Goal: Task Accomplishment & Management: Complete application form

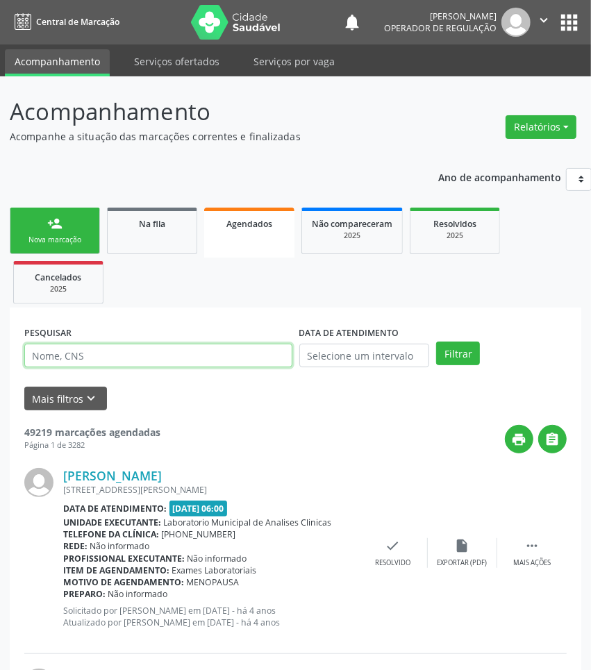
click at [151, 349] on input "text" at bounding box center [158, 356] width 268 height 24
type input "709603616076172"
click at [436, 342] on button "Filtrar" at bounding box center [458, 354] width 44 height 24
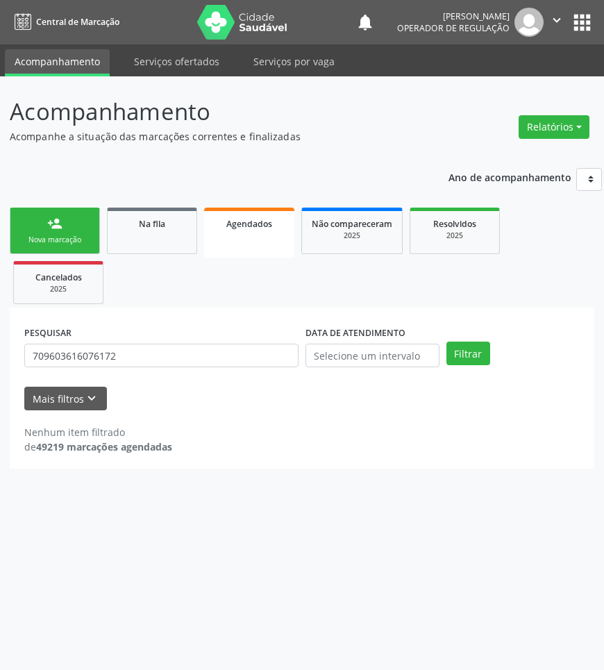
click at [180, 369] on div "PESQUISAR 709603616076172" at bounding box center [161, 349] width 281 height 54
click at [180, 357] on input "709603616076172" at bounding box center [161, 356] width 274 height 24
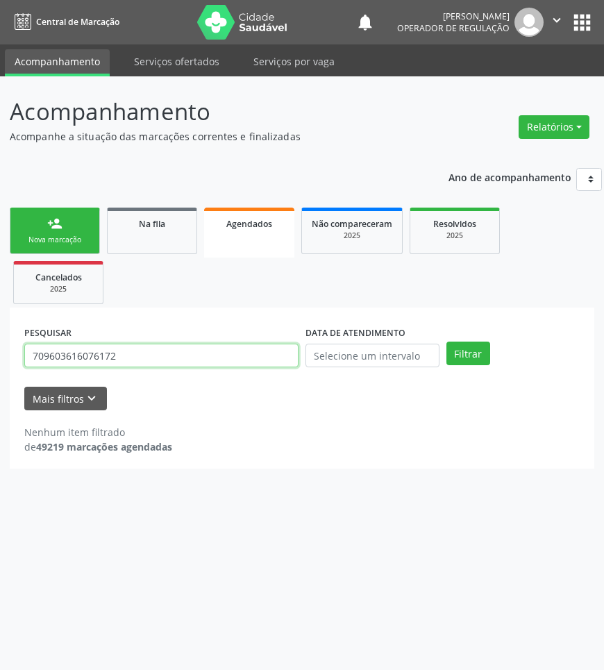
click at [180, 357] on input "709603616076172" at bounding box center [161, 356] width 274 height 24
click at [94, 344] on input "709603616076172" at bounding box center [161, 356] width 274 height 24
click at [81, 357] on input "709603616076172" at bounding box center [161, 356] width 274 height 24
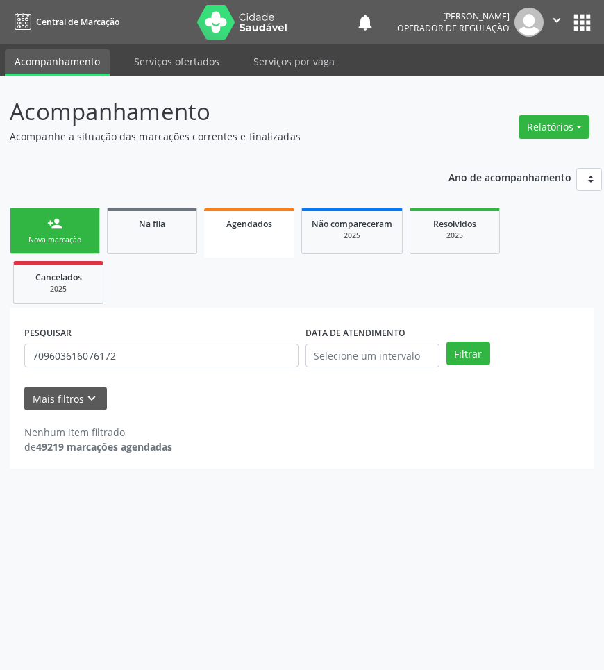
click at [576, 30] on button "apps" at bounding box center [582, 22] width 24 height 24
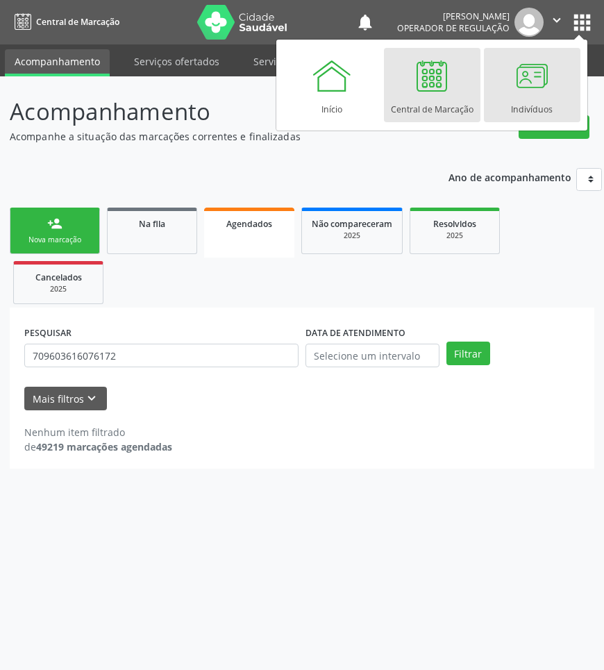
click at [519, 74] on div at bounding box center [532, 76] width 42 height 42
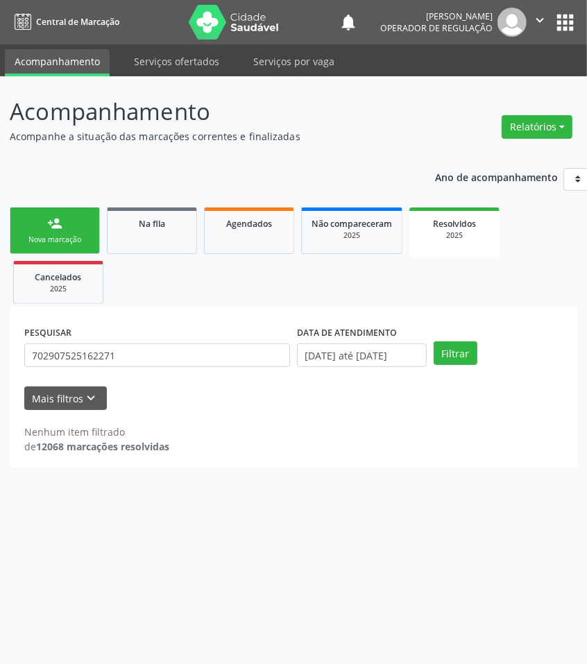
drag, startPoint x: 205, startPoint y: 339, endPoint x: 201, endPoint y: 347, distance: 9.0
click at [205, 339] on div "PESQUISAR 702907525162271" at bounding box center [157, 349] width 273 height 54
click at [200, 356] on input "702907525162271" at bounding box center [157, 356] width 266 height 24
click at [53, 356] on input "702907525162271" at bounding box center [157, 356] width 266 height 24
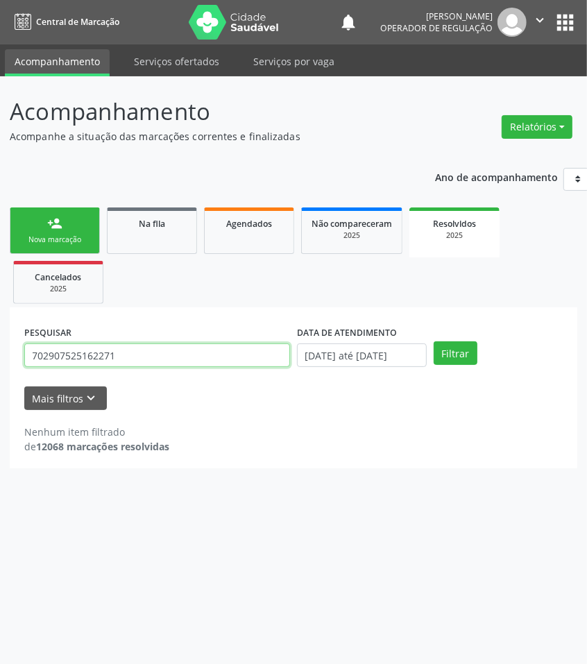
click at [53, 356] on input "702907525162271" at bounding box center [157, 356] width 266 height 24
paste input "9603616076172"
type input "709603616076172"
click at [434, 342] on button "Filtrar" at bounding box center [456, 354] width 44 height 24
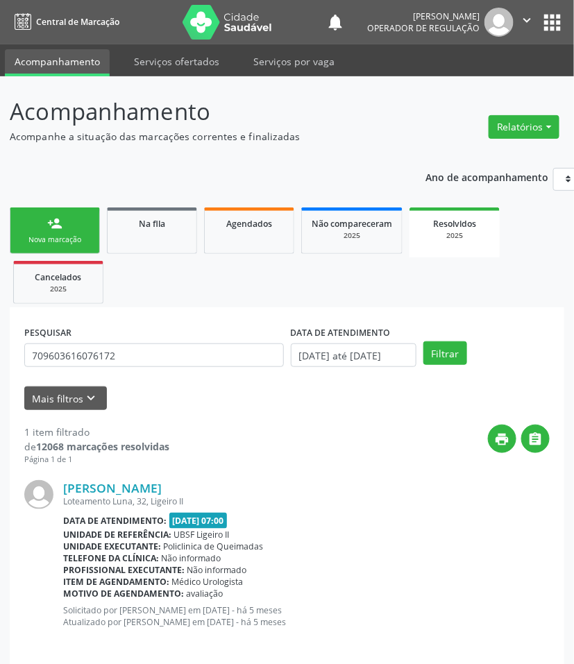
scroll to position [12, 0]
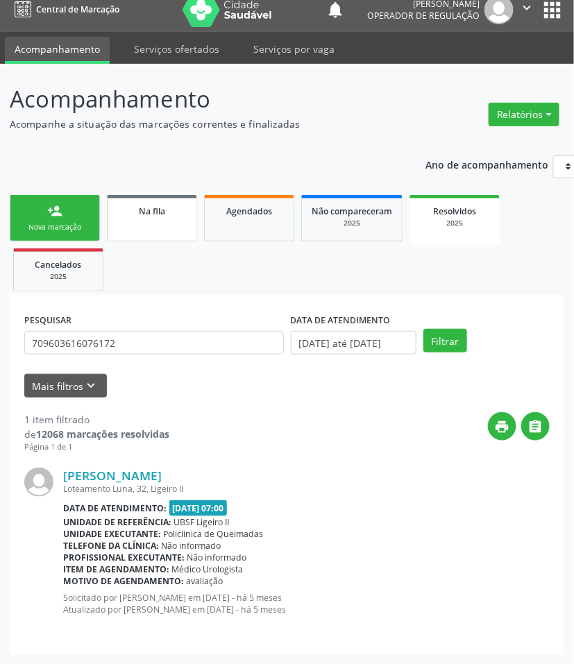
click at [144, 219] on link "Na fila" at bounding box center [152, 218] width 90 height 47
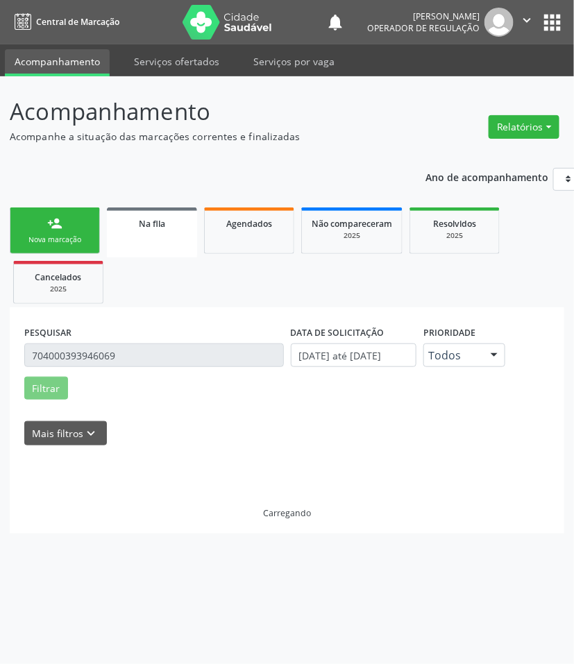
scroll to position [0, 0]
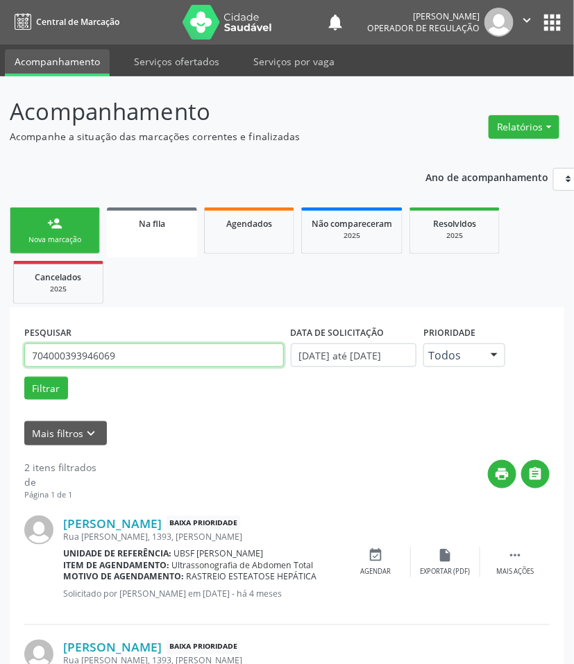
click at [126, 359] on input "704000393946069" at bounding box center [154, 356] width 260 height 24
paste input "9603616076172"
click at [24, 377] on button "Filtrar" at bounding box center [46, 389] width 44 height 24
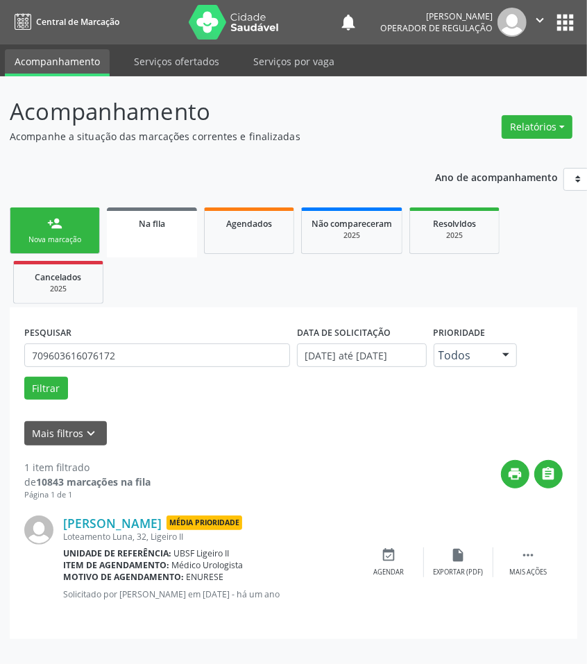
click at [101, 369] on div "PESQUISAR 709603616076172" at bounding box center [157, 349] width 273 height 54
click at [99, 359] on input "709603616076172" at bounding box center [157, 356] width 266 height 24
paste input "5 0074 3061 8559"
type input "705 0074 3061 8559"
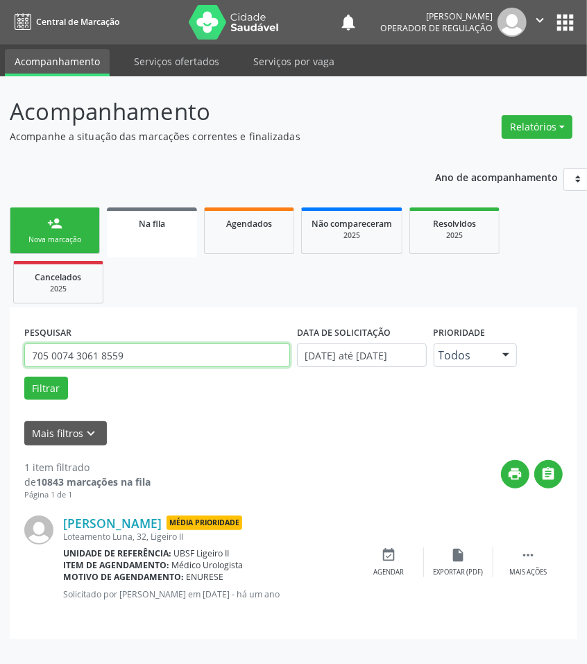
click at [24, 377] on button "Filtrar" at bounding box center [46, 389] width 44 height 24
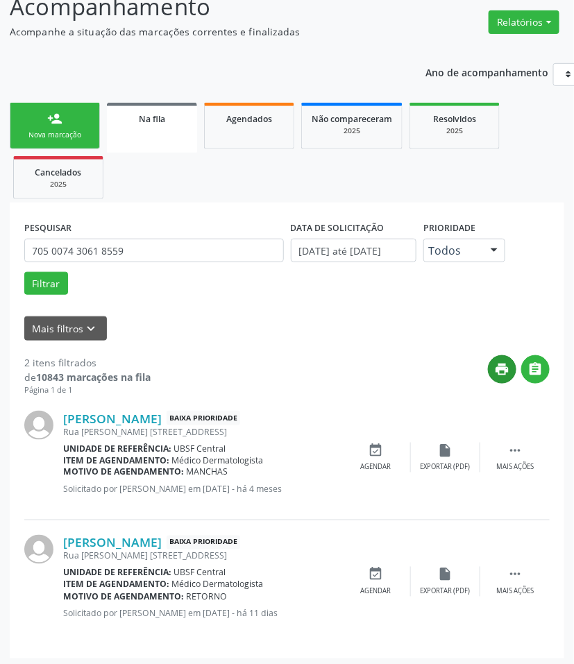
scroll to position [109, 0]
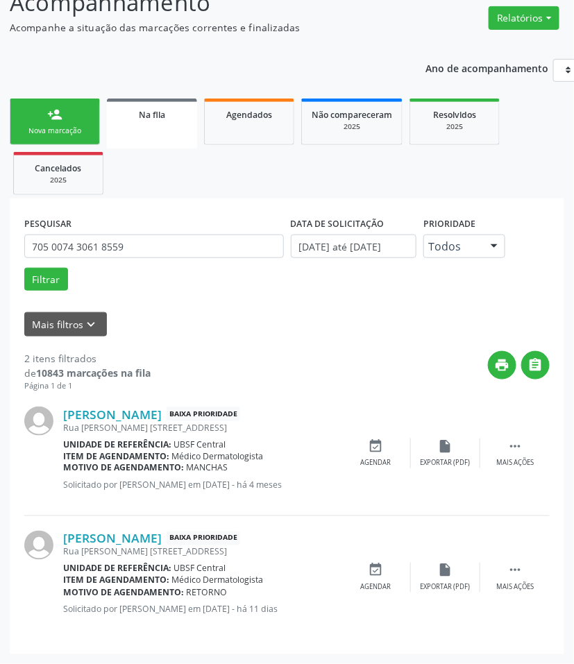
click at [457, 134] on link "Resolvidos 2025" at bounding box center [455, 122] width 90 height 47
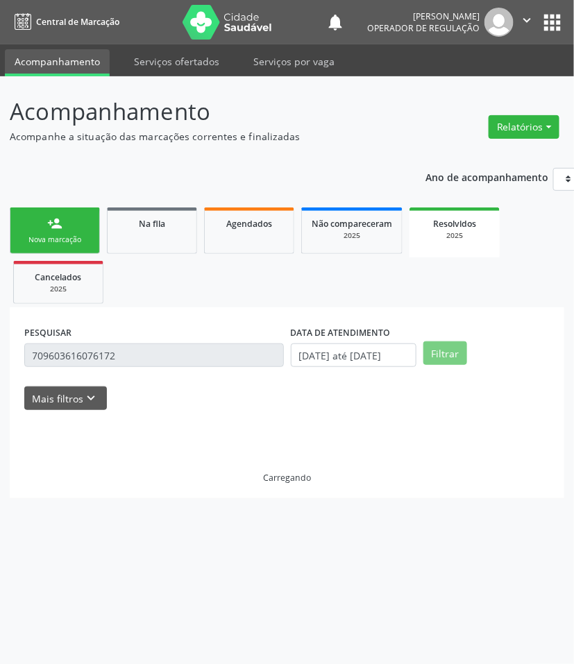
scroll to position [0, 0]
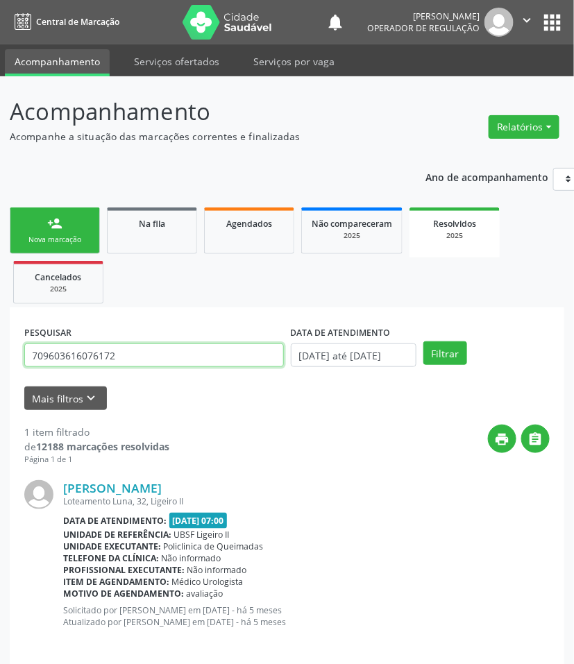
click at [195, 348] on input "709603616076172" at bounding box center [154, 356] width 260 height 24
paste input "5 0074 3061 8559"
click at [423, 342] on button "Filtrar" at bounding box center [445, 354] width 44 height 24
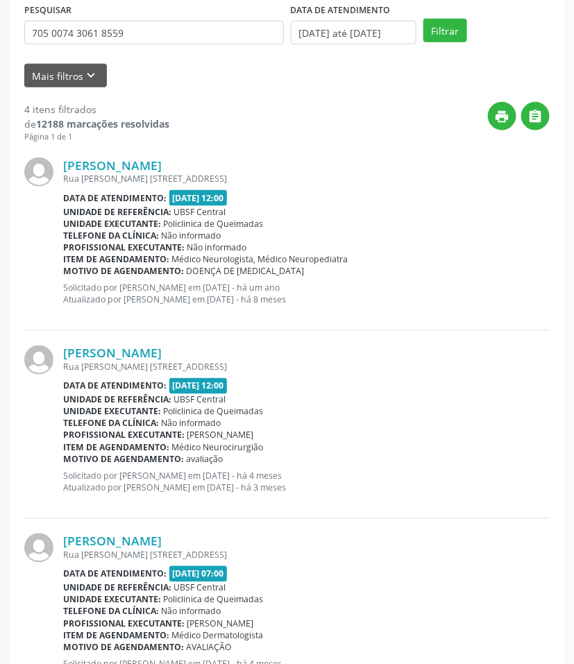
scroll to position [578, 0]
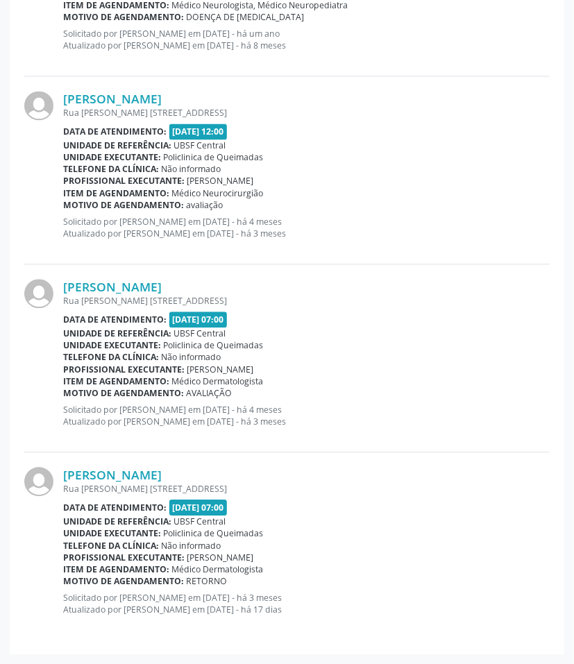
drag, startPoint x: 176, startPoint y: 394, endPoint x: 237, endPoint y: 407, distance: 63.2
click at [237, 407] on div "Nivaldo Barbosa Monteiro Rua Antonio A. Monteiro, 287, Centro Data de atendimen…" at bounding box center [306, 358] width 487 height 158
drag, startPoint x: 237, startPoint y: 407, endPoint x: 257, endPoint y: 308, distance: 101.8
click at [236, 407] on p "Solicitado por Elaine Machado da Silva em 02/06/2025 - há 4 meses Atualizado po…" at bounding box center [306, 416] width 487 height 24
drag, startPoint x: 174, startPoint y: 203, endPoint x: 242, endPoint y: 212, distance: 67.8
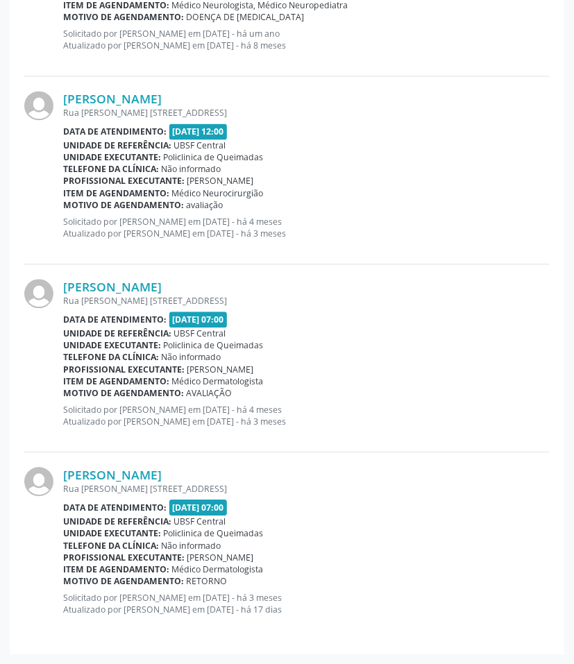
click at [242, 210] on div "Motivo de agendamento: avaliação" at bounding box center [306, 205] width 487 height 12
click at [242, 212] on div "Nivaldo Barbosa Monteiro Rua Antonio A. Monteiro, 287, Centro Data de atendimen…" at bounding box center [306, 170] width 487 height 158
drag, startPoint x: 337, startPoint y: 375, endPoint x: 368, endPoint y: 375, distance: 31.2
click at [368, 375] on div "Nivaldo Barbosa Monteiro Rua Antonio A. Monteiro, 287, Centro Data de atendimen…" at bounding box center [306, 358] width 487 height 158
click at [368, 377] on div "Item de agendamento: Médico Dermatologista" at bounding box center [306, 382] width 487 height 12
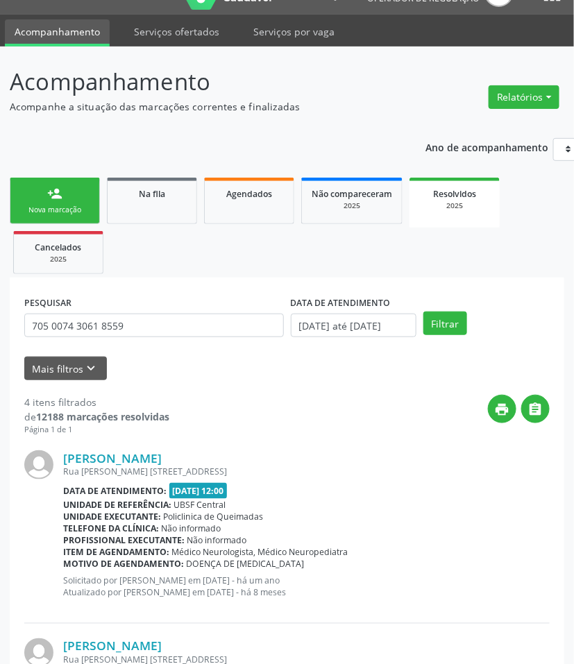
scroll to position [0, 0]
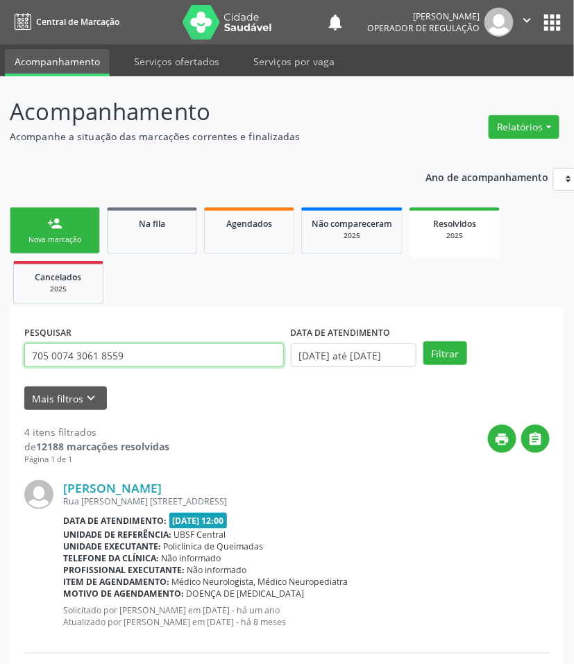
click at [135, 345] on input "705 0074 3061 8559" at bounding box center [154, 356] width 260 height 24
click at [423, 342] on button "Filtrar" at bounding box center [445, 354] width 44 height 24
drag, startPoint x: 19, startPoint y: 348, endPoint x: 46, endPoint y: 356, distance: 27.5
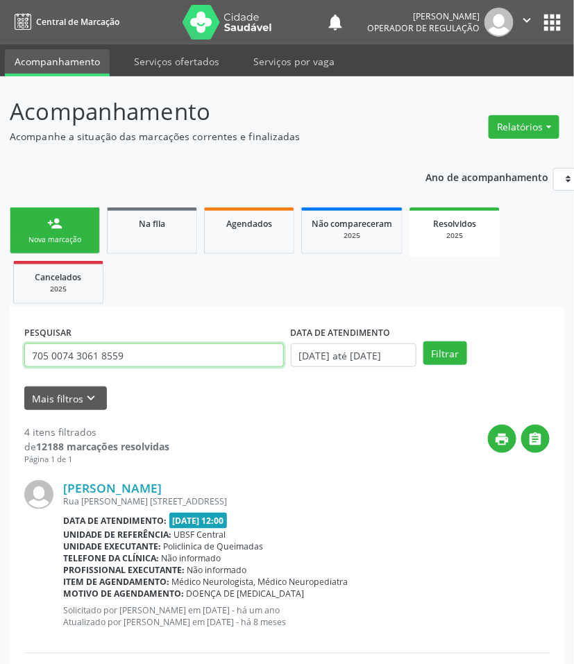
click at [47, 357] on input "705 0074 3061 8559" at bounding box center [154, 356] width 260 height 24
paste input "2901559521271"
type input "702901559521271"
click at [423, 342] on button "Filtrar" at bounding box center [445, 354] width 44 height 24
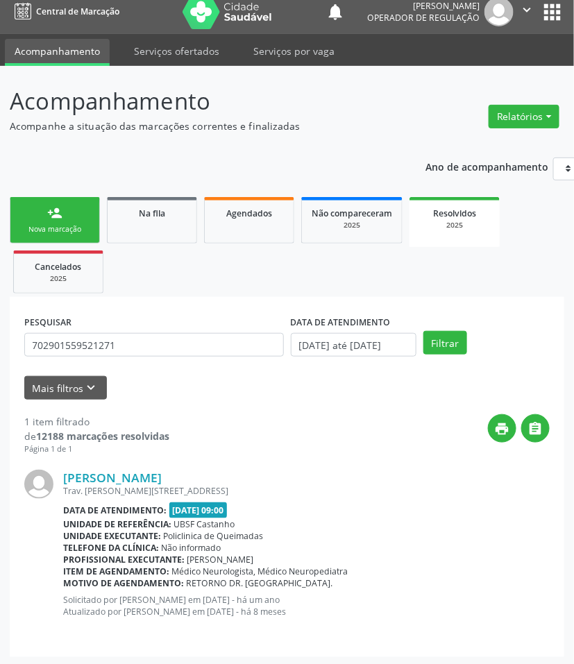
scroll to position [12, 0]
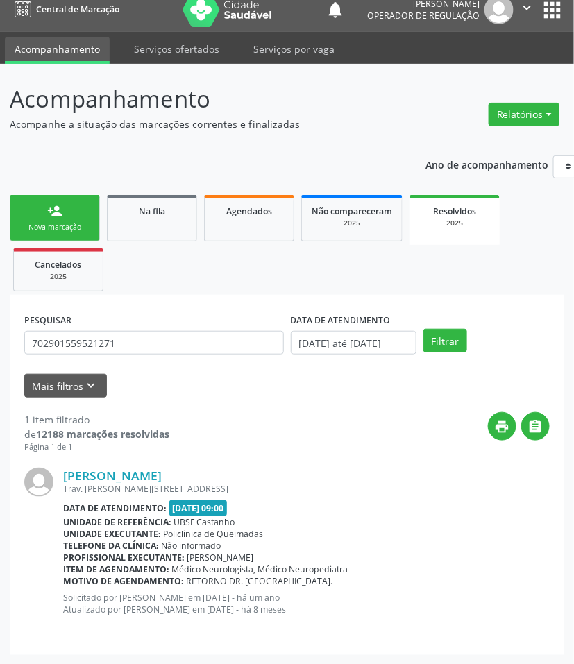
click at [60, 226] on div "Nova marcação" at bounding box center [54, 227] width 69 height 10
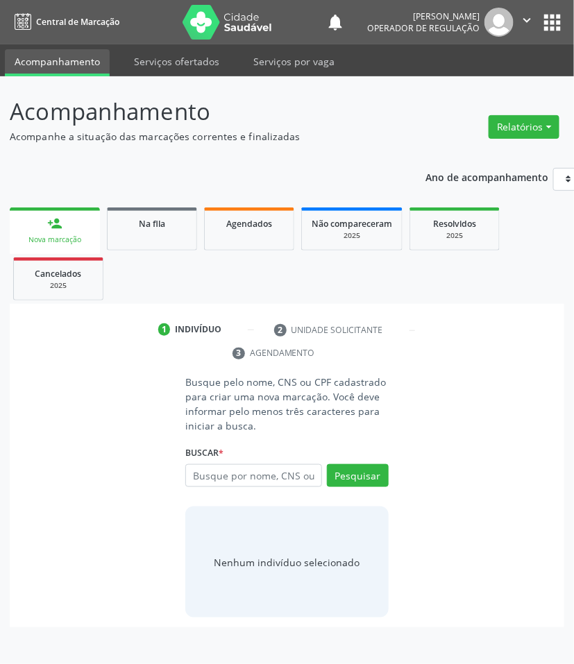
scroll to position [0, 0]
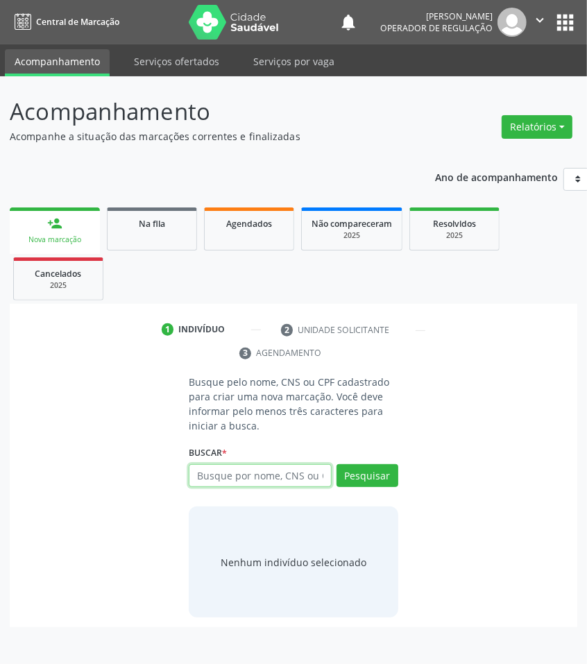
click at [230, 474] on input "text" at bounding box center [260, 476] width 142 height 24
type input "707006828989939"
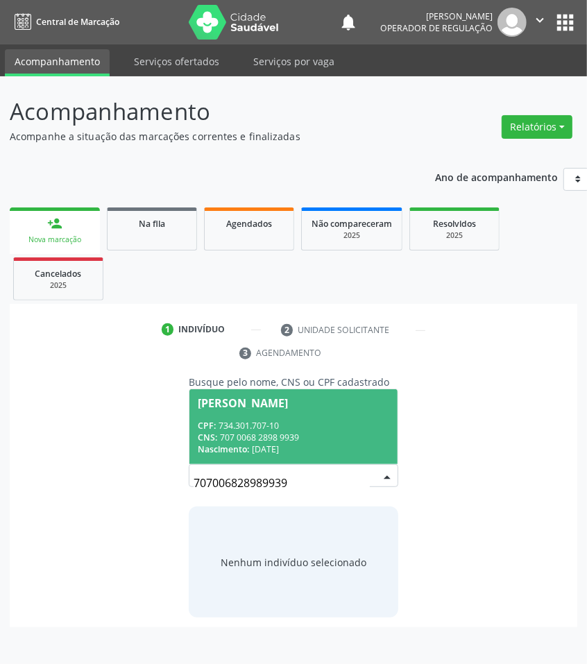
click at [267, 477] on input "707006828989939" at bounding box center [282, 483] width 176 height 28
click at [289, 408] on span "Jose Felipe Sobrinho CPF: 734.301.707-10 CNS: 707 0068 2898 9939 Nascimento: 06…" at bounding box center [293, 426] width 208 height 74
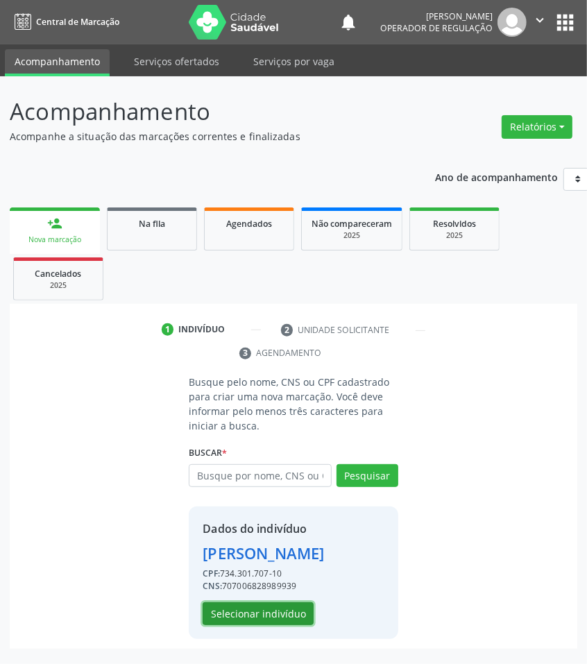
click at [279, 615] on button "Selecionar indivíduo" at bounding box center [258, 615] width 111 height 24
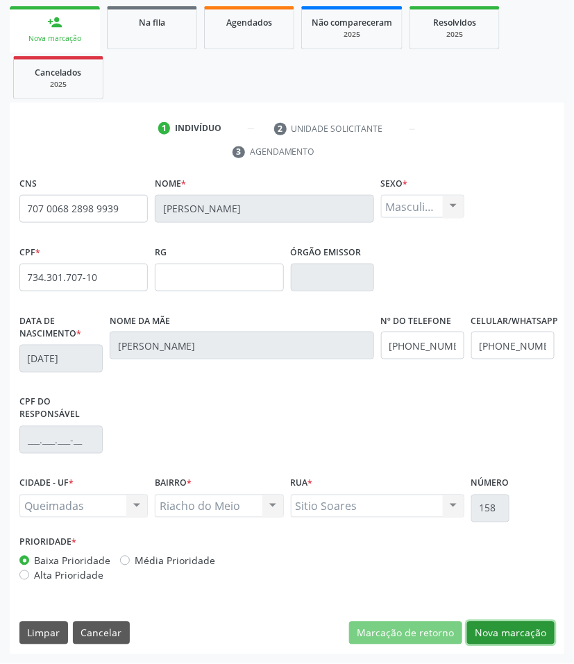
drag, startPoint x: 541, startPoint y: 629, endPoint x: 432, endPoint y: 564, distance: 127.0
click at [540, 628] on button "Nova marcação" at bounding box center [510, 634] width 87 height 24
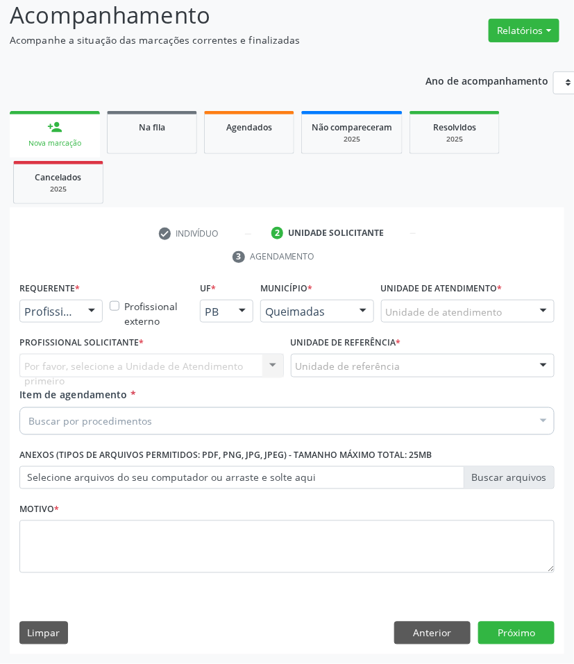
scroll to position [97, 0]
click at [81, 360] on div "Por favor, selecione a Unidade de Atendimento primeiro Nenhum resultado encontr…" at bounding box center [151, 366] width 264 height 24
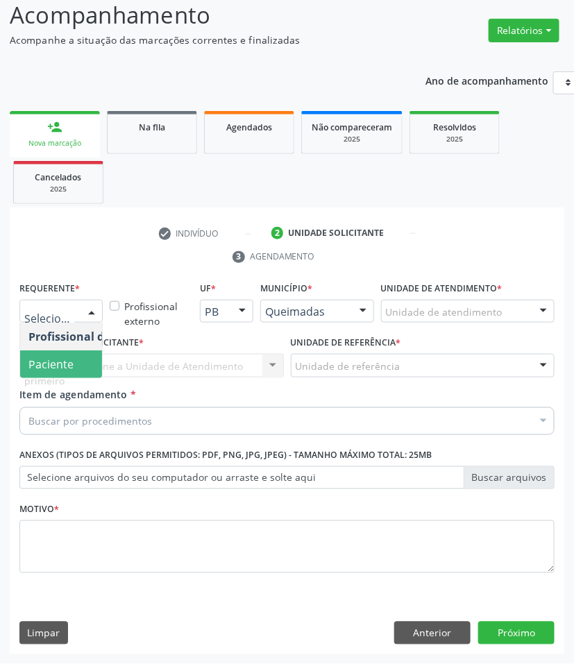
click at [74, 351] on span "Paciente" at bounding box center [87, 365] width 135 height 28
click at [71, 360] on span "Paciente" at bounding box center [50, 364] width 45 height 15
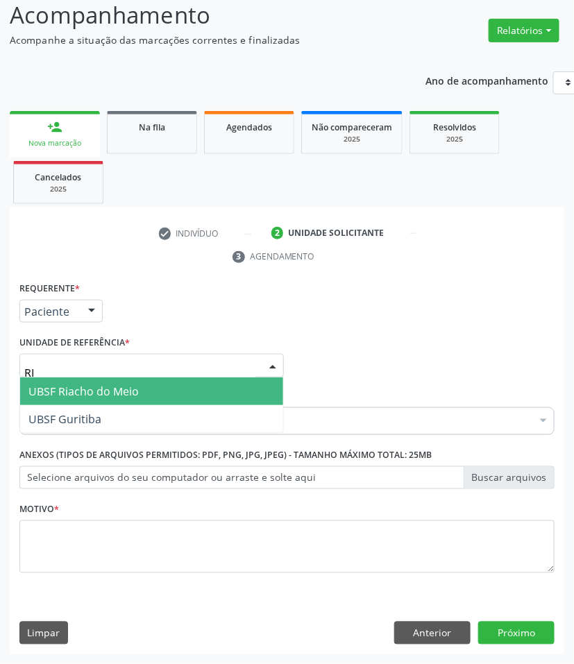
type input "RIA"
click at [106, 389] on span "UBSF Riacho do Meio" at bounding box center [83, 391] width 110 height 15
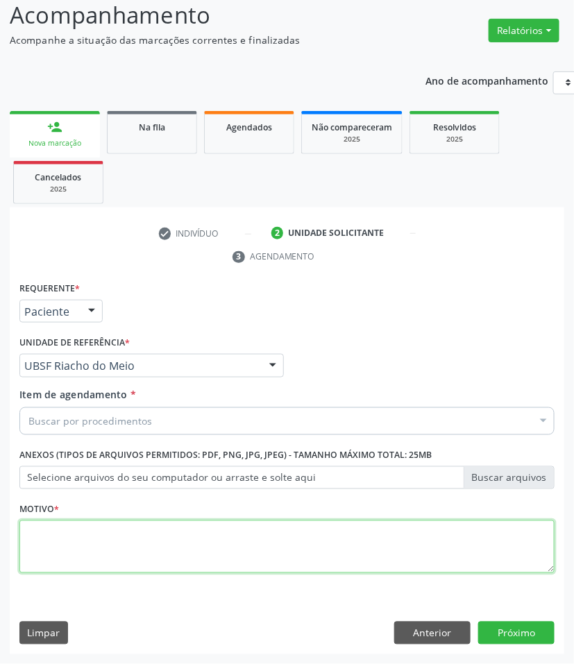
click at [71, 563] on textarea at bounding box center [286, 547] width 535 height 53
paste textarea "1ª CONSULTA 08/2025"
type textarea "1ª CONSULTA 08/2025 DIMINUIÇÃO DA ACUIDADE AUDITIVA"
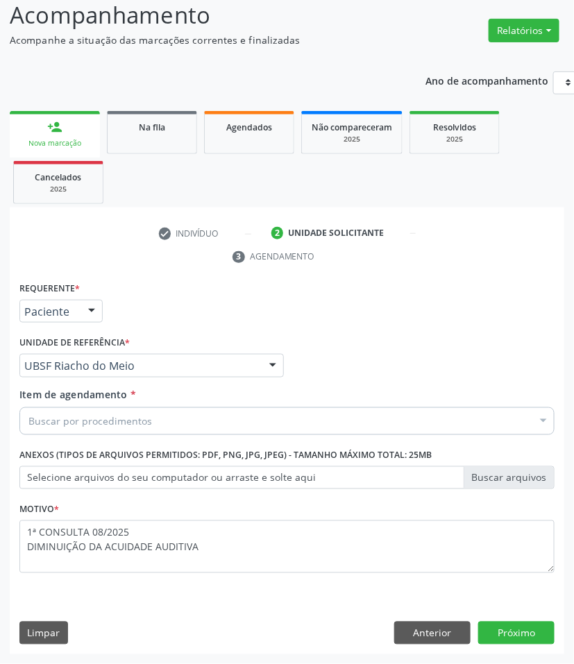
paste input "OTORRINOLARIN"
type input "OTORRINOLARIN"
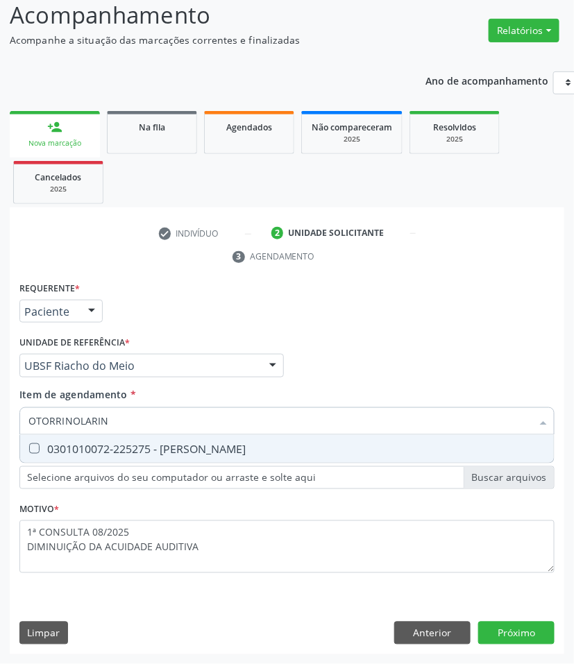
click at [134, 431] on input "OTORRINOLARIN" at bounding box center [279, 421] width 503 height 28
click at [144, 444] on div "0301010072-225275 - Médico Otorrinolaringologista" at bounding box center [286, 449] width 517 height 11
checkbox Otorrinolaringologista "true"
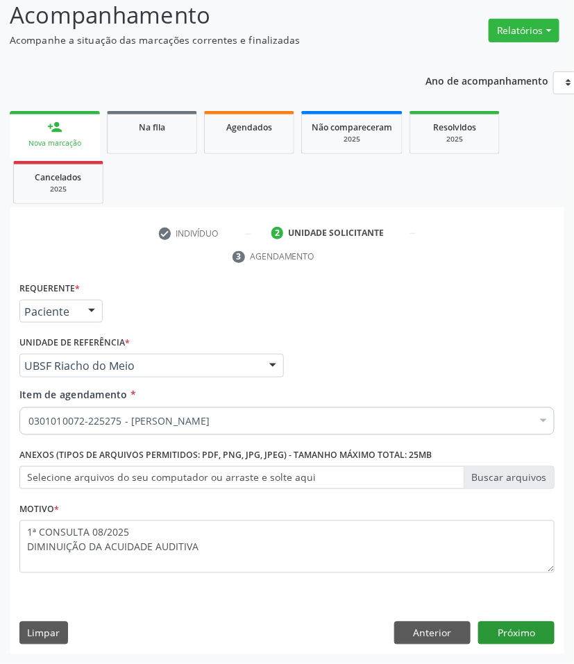
click at [545, 654] on div "Requerente * Paciente Profissional de Saúde Paciente Nenhum resultado encontrad…" at bounding box center [287, 466] width 555 height 377
click at [532, 639] on button "Próximo" at bounding box center [516, 634] width 76 height 24
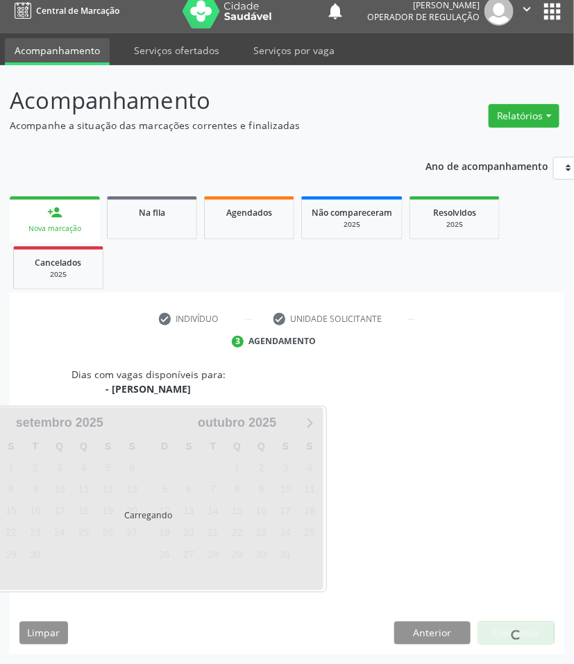
scroll to position [67, 0]
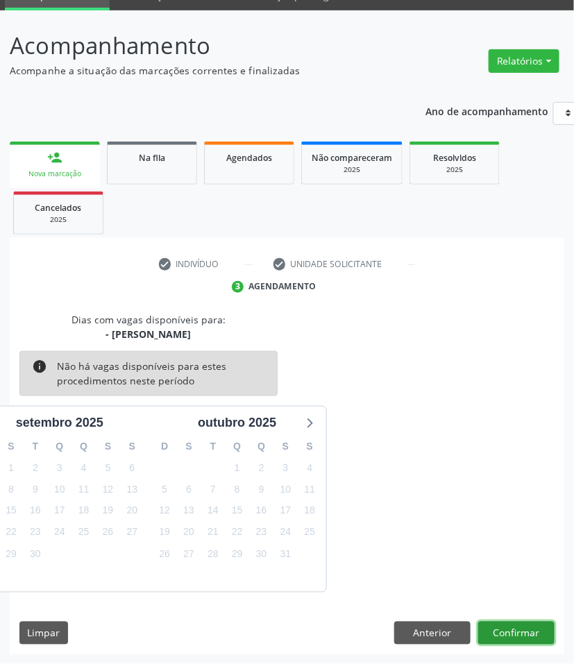
click at [501, 623] on button "Confirmar" at bounding box center [516, 634] width 76 height 24
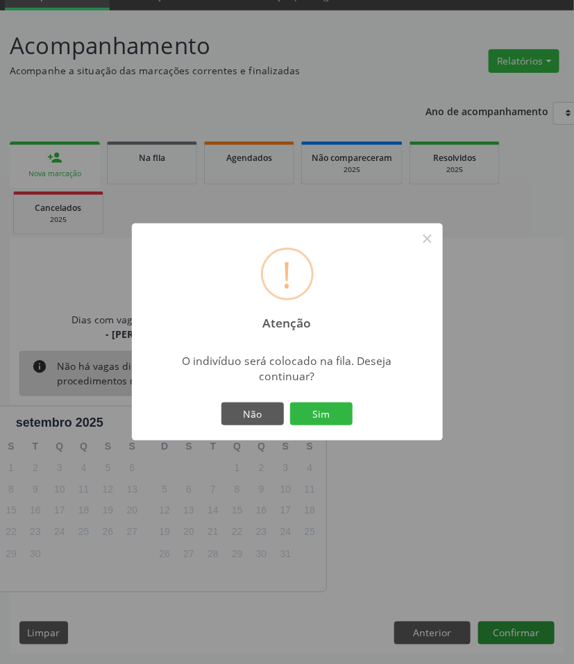
click at [290, 403] on button "Sim" at bounding box center [321, 415] width 62 height 24
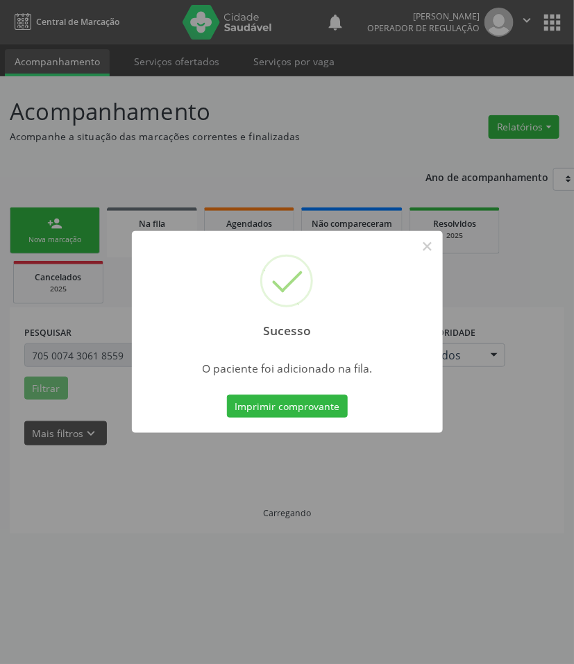
scroll to position [0, 0]
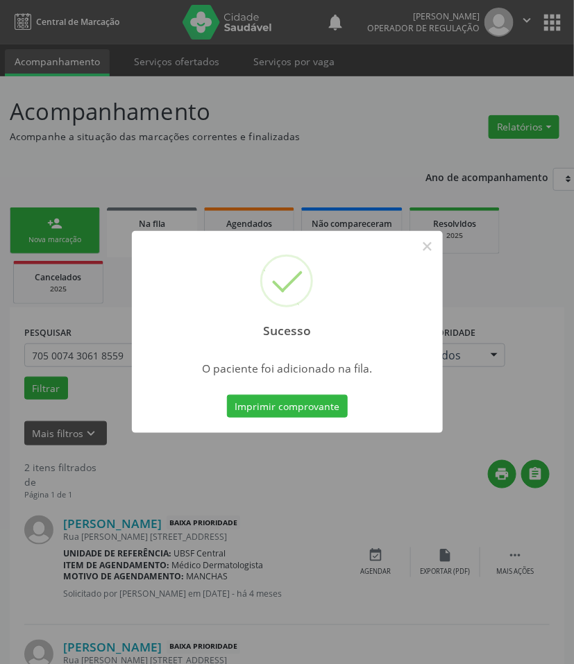
click at [64, 466] on div "Sucesso × O paciente foi adicionado na fila. Imprimir comprovante Cancel" at bounding box center [287, 332] width 574 height 664
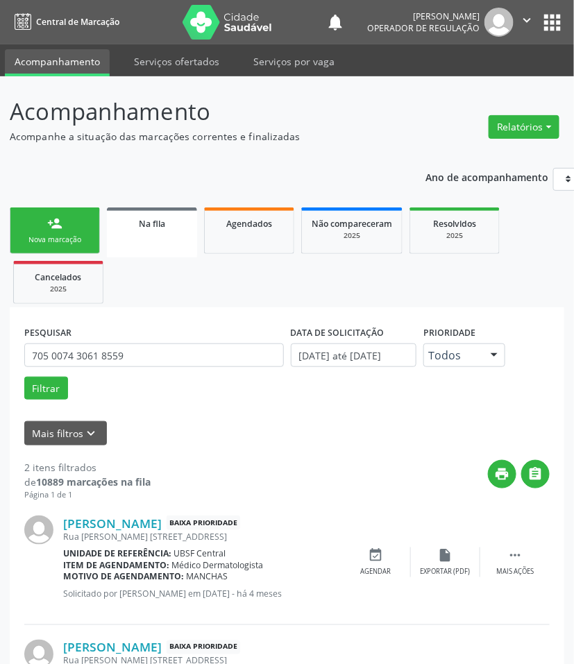
click at [71, 226] on link "person_add Nova marcação" at bounding box center [55, 231] width 90 height 47
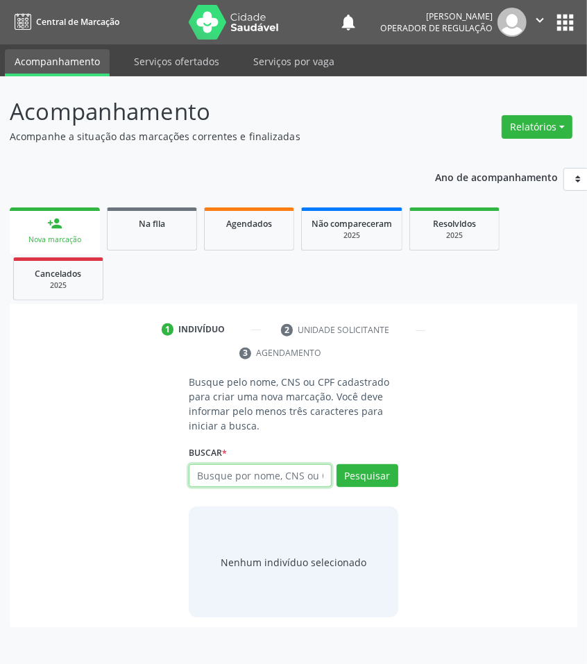
click at [286, 473] on input "text" at bounding box center [260, 476] width 142 height 24
type input "708504370966375"
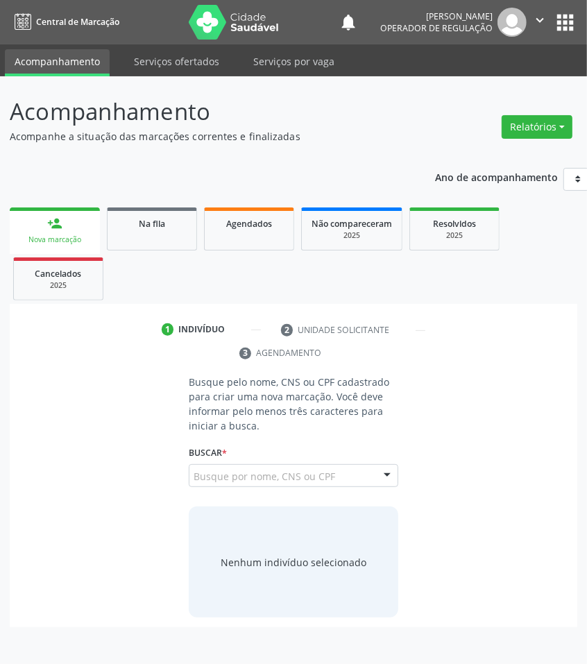
click at [194, 481] on input "708504370966375" at bounding box center [194, 483] width 0 height 28
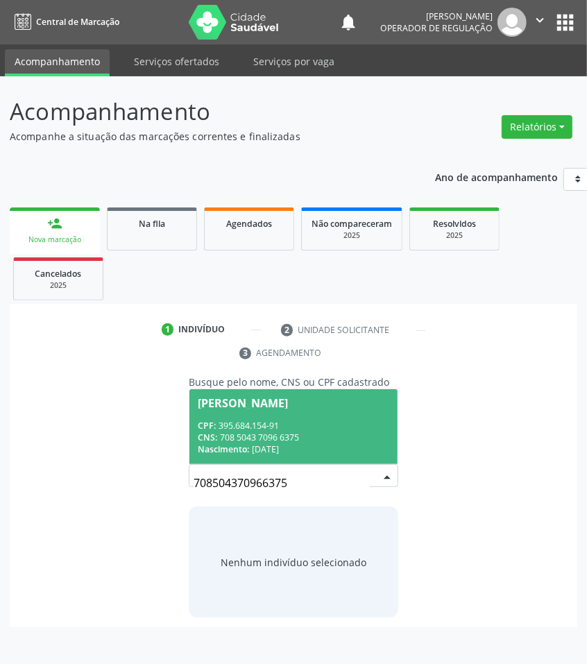
click at [257, 422] on div "CPF: 395.684.154-91" at bounding box center [293, 426] width 191 height 12
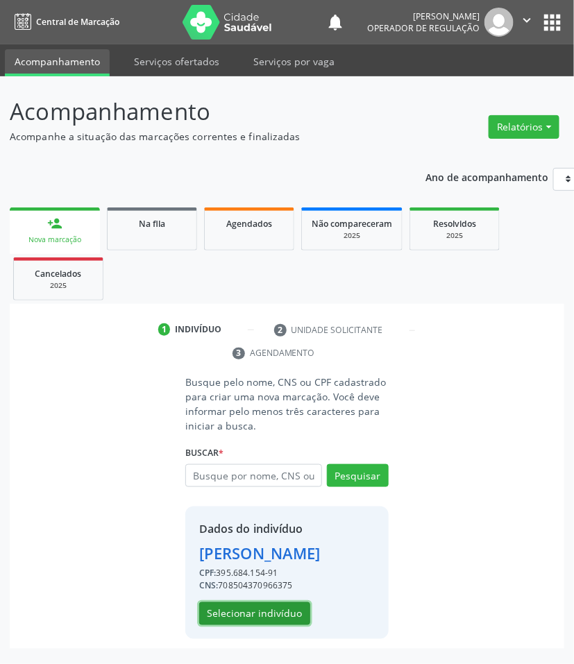
click at [267, 626] on button "Selecionar indivíduo" at bounding box center [254, 615] width 111 height 24
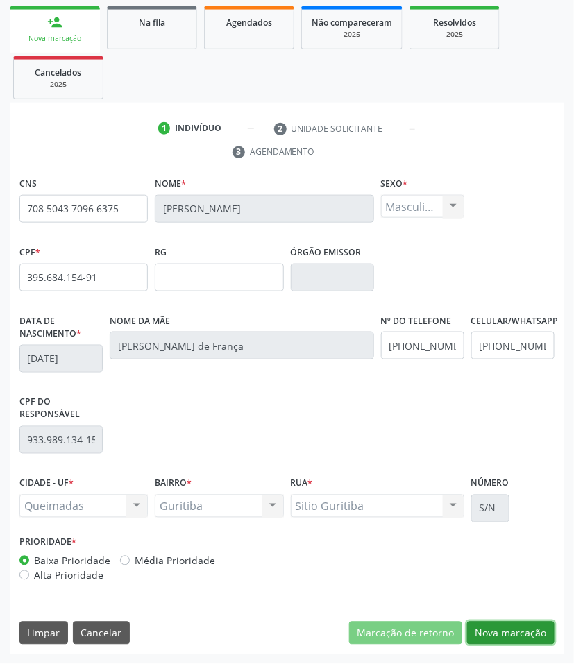
drag, startPoint x: 485, startPoint y: 635, endPoint x: 476, endPoint y: 633, distance: 8.6
click at [482, 635] on button "Nova marcação" at bounding box center [510, 634] width 87 height 24
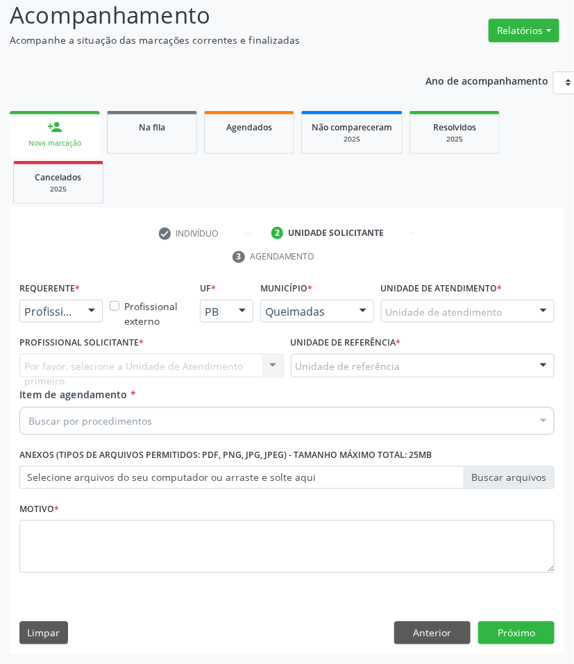
scroll to position [97, 0]
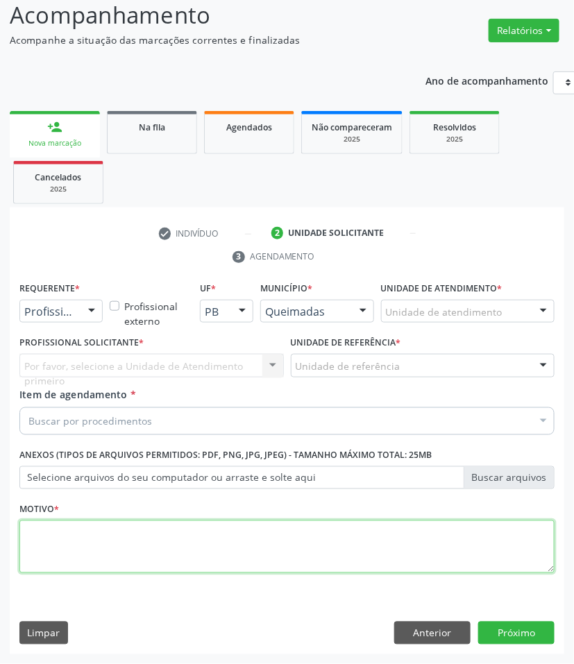
click at [171, 537] on textarea at bounding box center [286, 547] width 535 height 53
paste textarea "1ª CONSULTA 08/2025"
type textarea "1ª CONSULTA 08/2025"
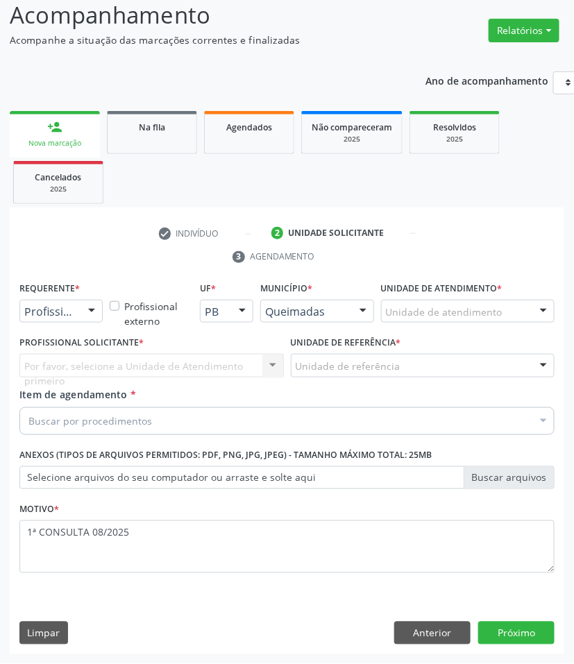
drag, startPoint x: 66, startPoint y: 312, endPoint x: 49, endPoint y: 370, distance: 60.2
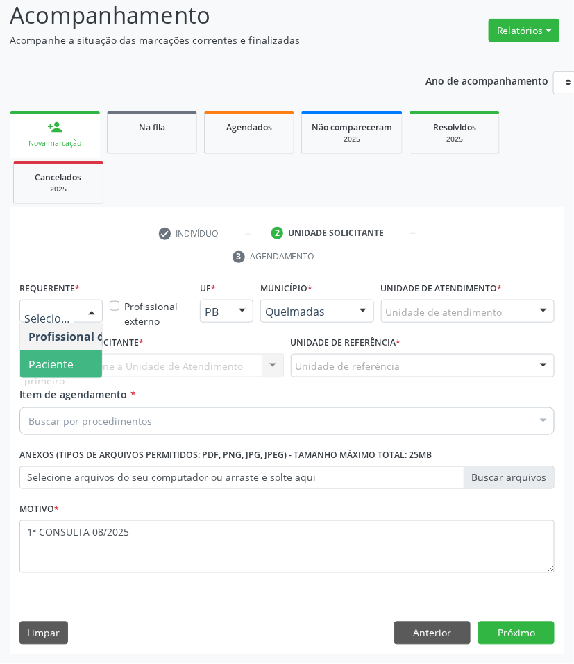
drag, startPoint x: 47, startPoint y: 364, endPoint x: 83, endPoint y: 449, distance: 92.1
click at [47, 362] on span "Paciente" at bounding box center [50, 364] width 45 height 15
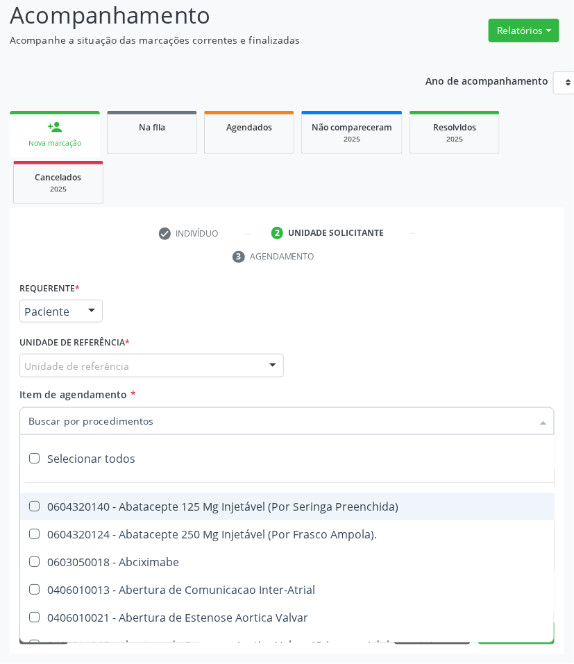
paste input "OTORRINOLARIN"
type input "OTORRINOLARIN"
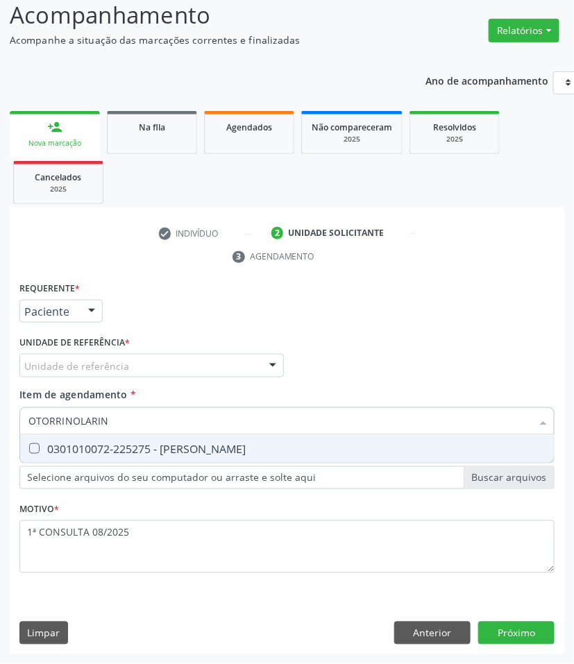
click at [104, 445] on div "0301010072-225275 - Médico Otorrinolaringologista" at bounding box center [286, 449] width 517 height 11
checkbox Otorrinolaringologista "true"
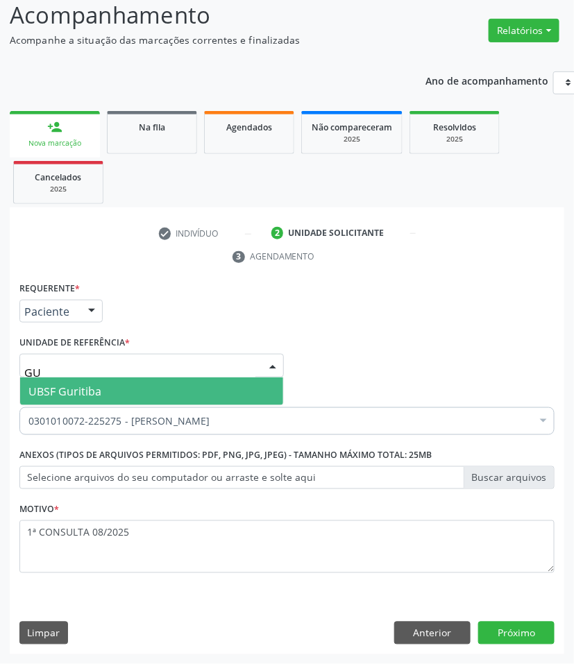
type input "GUR"
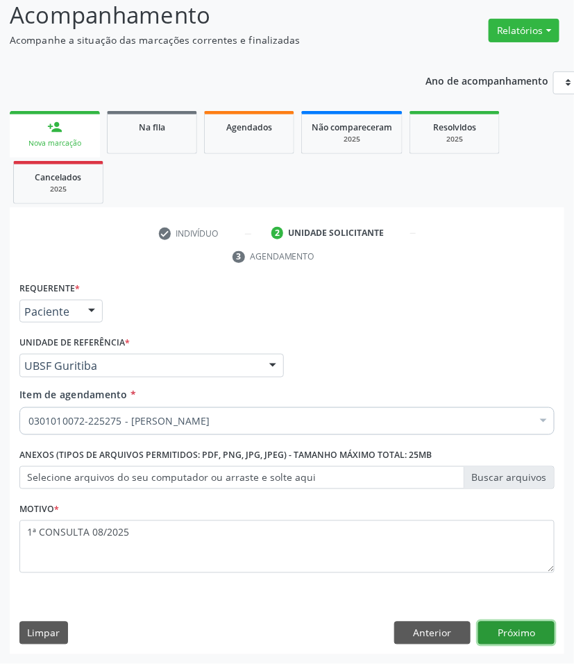
click at [521, 627] on button "Próximo" at bounding box center [516, 634] width 76 height 24
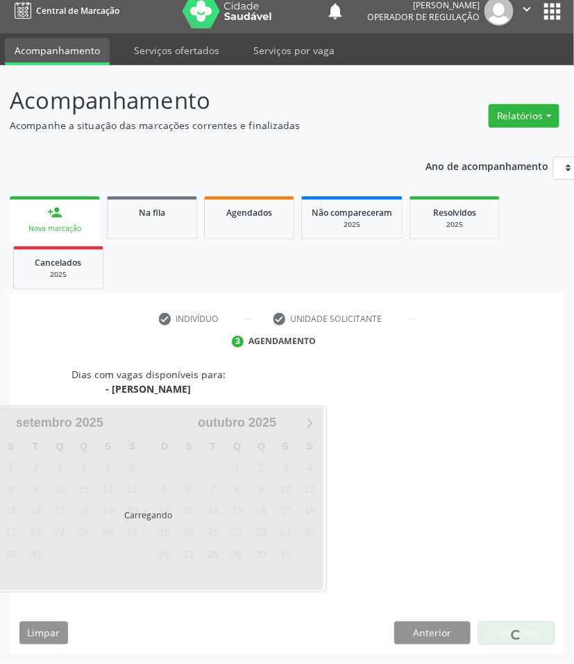
scroll to position [67, 0]
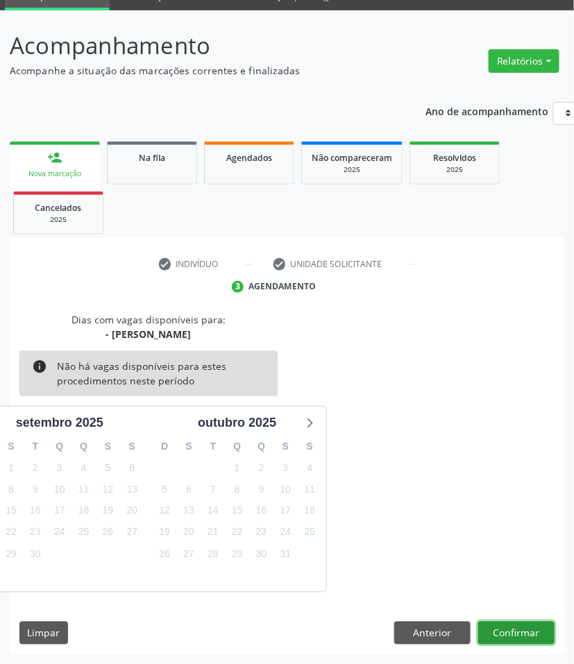
click at [500, 633] on button "Confirmar" at bounding box center [516, 634] width 76 height 24
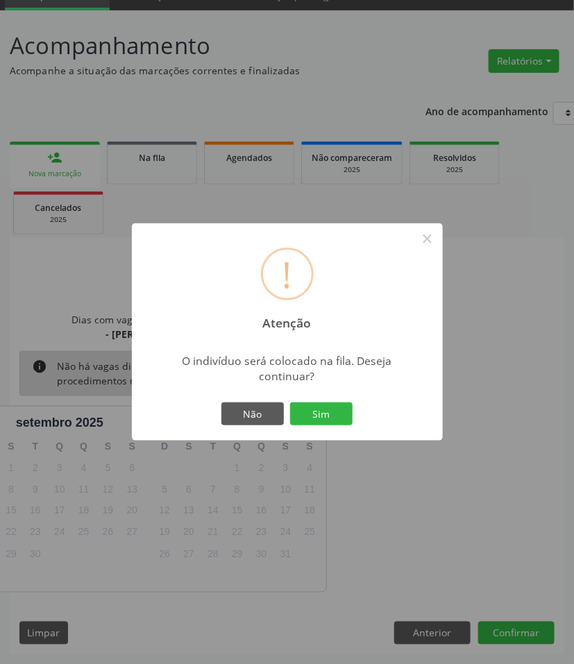
click button "Sim" at bounding box center [321, 415] width 62 height 24
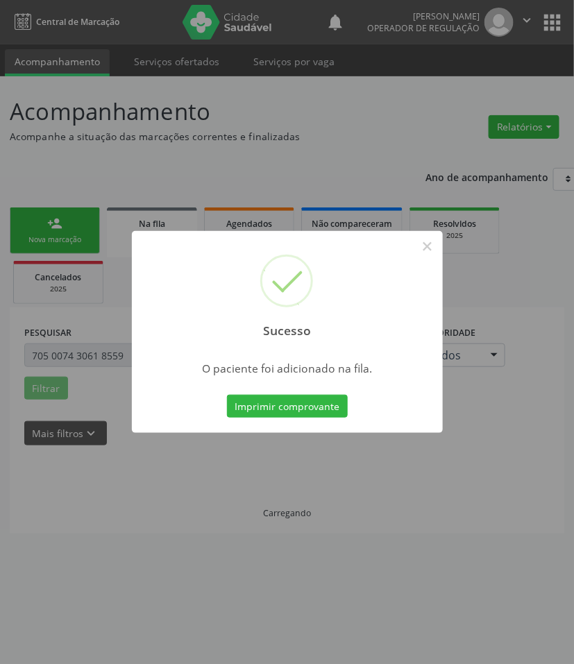
scroll to position [0, 0]
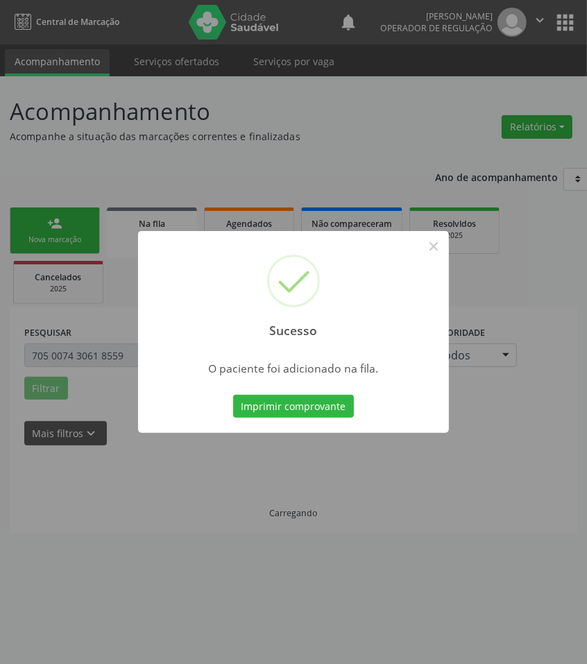
click at [98, 478] on div "Sucesso × O paciente foi adicionado na fila. Imprimir comprovante Cancel" at bounding box center [293, 332] width 587 height 664
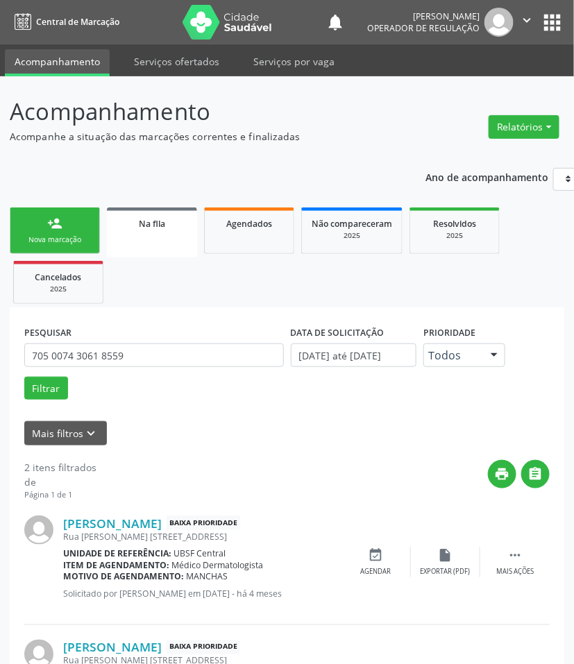
drag, startPoint x: 66, startPoint y: 230, endPoint x: 8, endPoint y: 274, distance: 72.3
click at [66, 230] on link "person_add Nova marcação" at bounding box center [55, 231] width 90 height 47
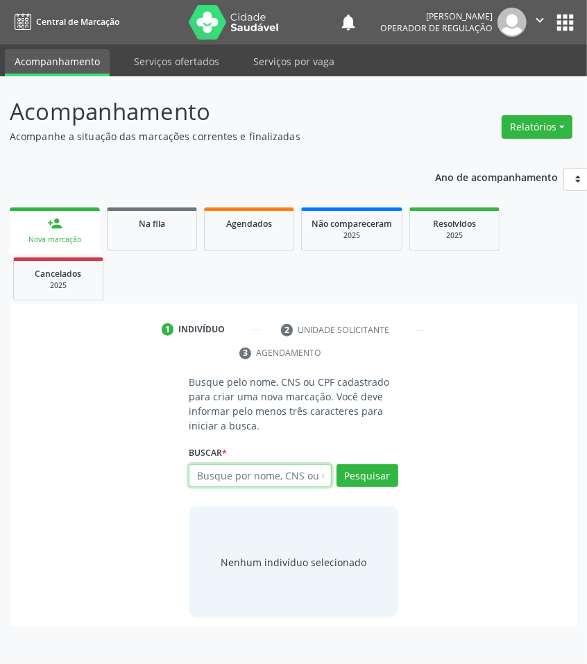
click at [261, 473] on input "text" at bounding box center [260, 476] width 142 height 24
type input "700803441849083"
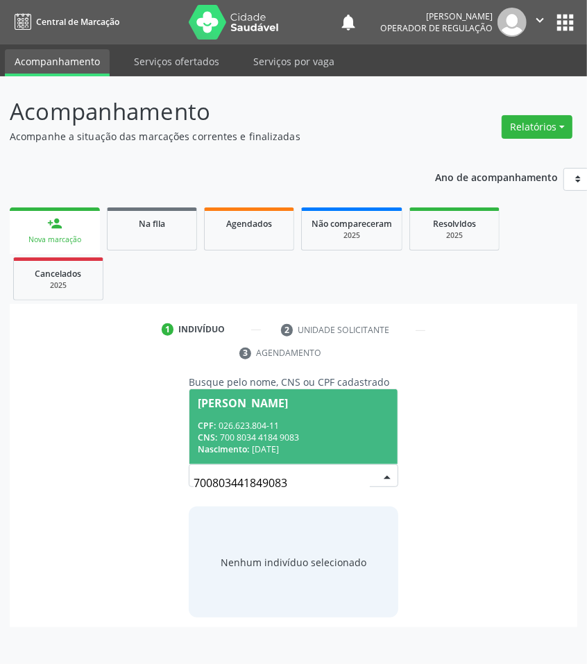
click at [255, 474] on input "700803441849083" at bounding box center [282, 483] width 176 height 28
click at [264, 417] on span "Josinaldo Silva de Andrade CPF: 026.623.804-11 CNS: 700 8034 4184 9083 Nascimen…" at bounding box center [293, 426] width 208 height 74
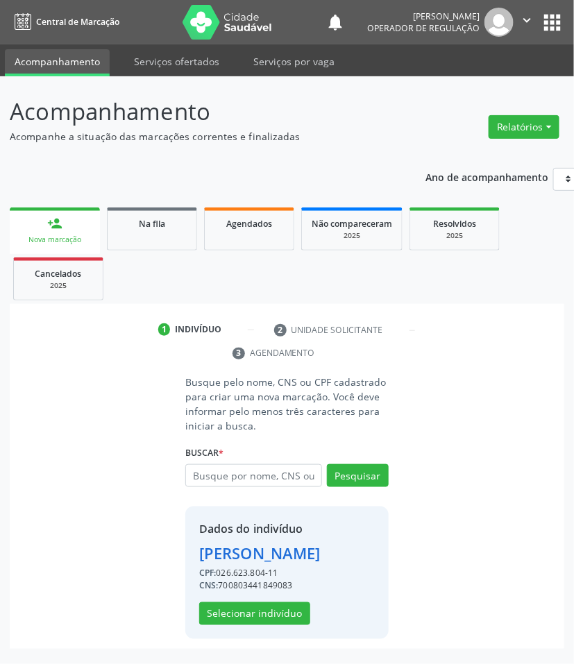
scroll to position [17, 0]
click at [252, 625] on button "Selecionar indivíduo" at bounding box center [254, 615] width 111 height 24
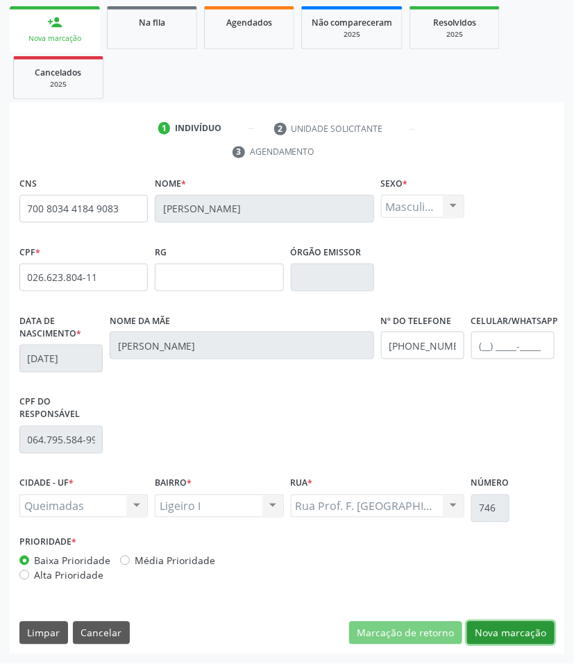
drag, startPoint x: 487, startPoint y: 628, endPoint x: 174, endPoint y: 414, distance: 379.1
click at [484, 627] on button "Nova marcação" at bounding box center [510, 634] width 87 height 24
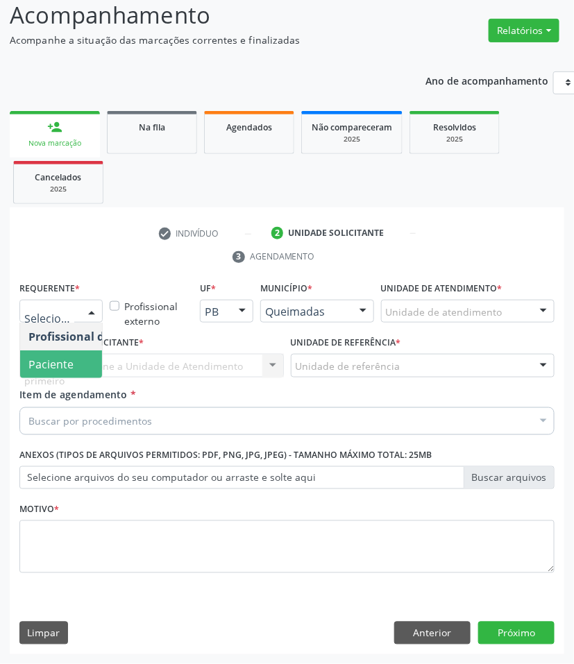
click at [64, 353] on span "Paciente" at bounding box center [87, 365] width 135 height 28
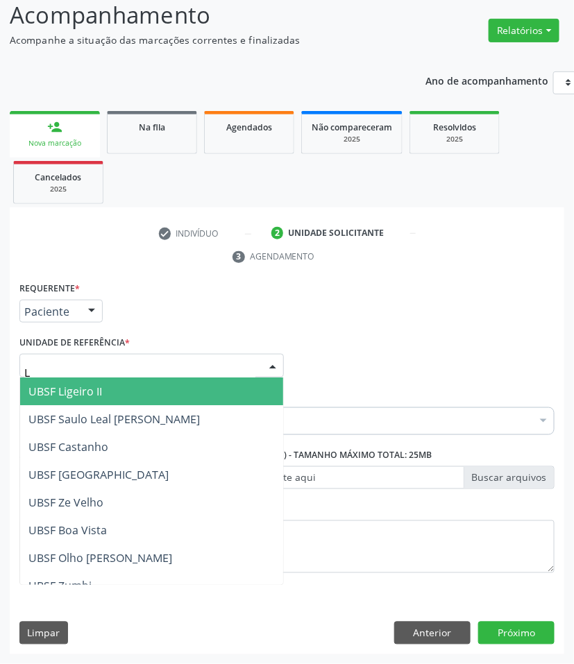
type input "LI"
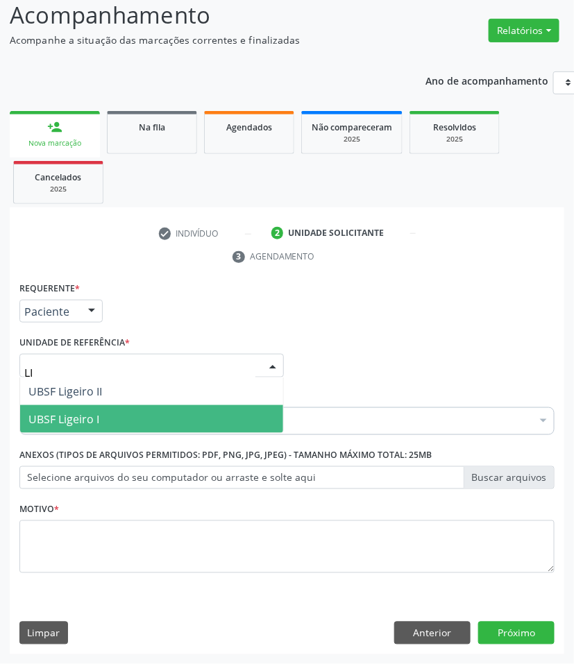
click at [89, 421] on span "UBSF Ligeiro I" at bounding box center [63, 419] width 71 height 15
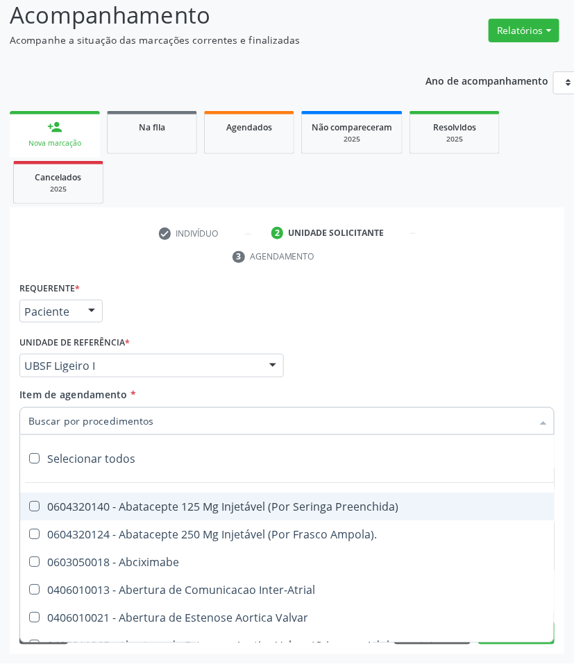
paste input "OTORRINOLARIN"
type input "OTORRINOLARIN"
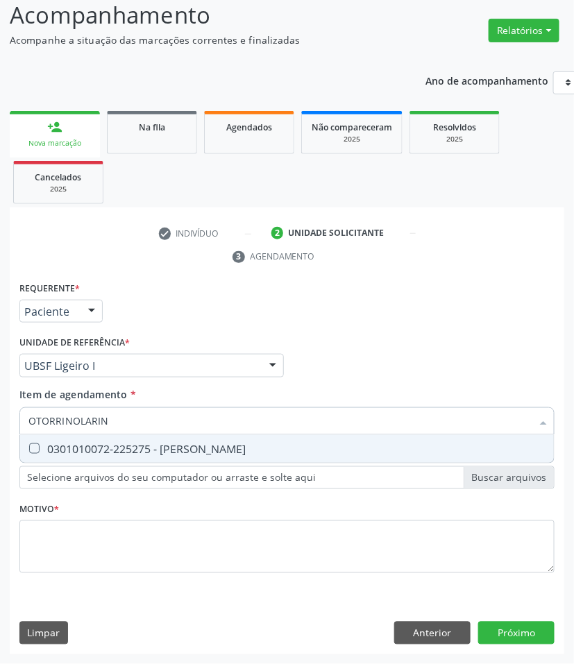
click at [90, 453] on div "0301010072-225275 - Médico Otorrinolaringologista" at bounding box center [286, 449] width 517 height 11
checkbox Otorrinolaringologista "true"
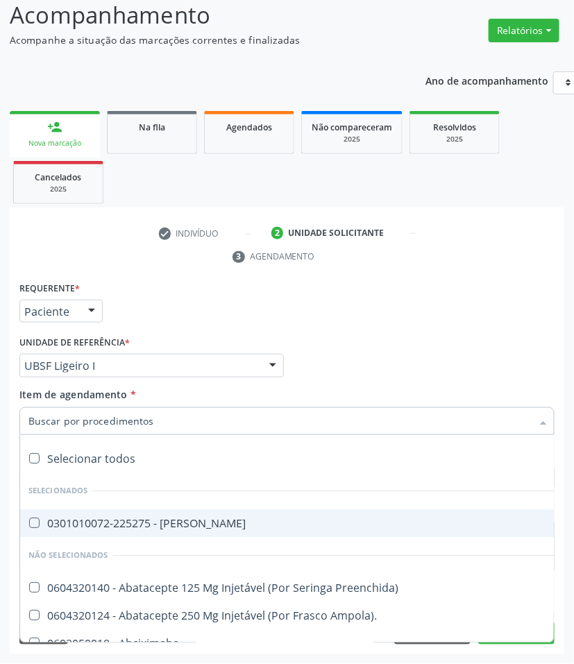
click at [40, 514] on span "0301010072-225275 - Médico Otorrinolaringologista" at bounding box center [568, 523] width 1097 height 28
checkbox Otorrinolaringologista "true"
drag, startPoint x: 362, startPoint y: 355, endPoint x: 296, endPoint y: 509, distance: 167.0
click at [363, 356] on div "Profissional Solicitante Por favor, selecione a Unidade de Atendimento primeiro…" at bounding box center [287, 359] width 542 height 54
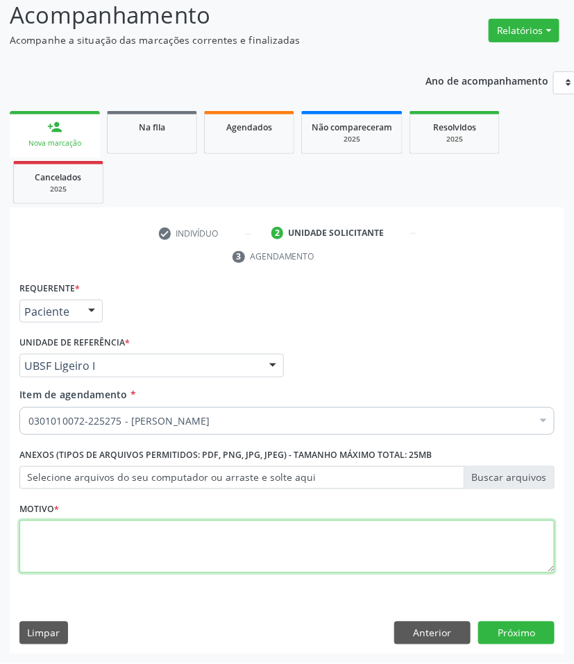
click at [344, 546] on textarea at bounding box center [286, 547] width 535 height 53
paste textarea "1ª CONSULTA 08/2025"
type textarea "1ª CONSULTA 08/2025"
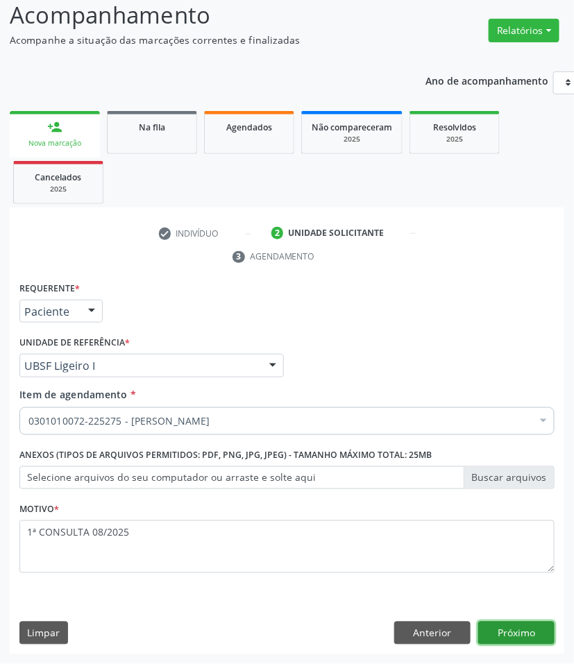
click at [525, 634] on button "Próximo" at bounding box center [516, 634] width 76 height 24
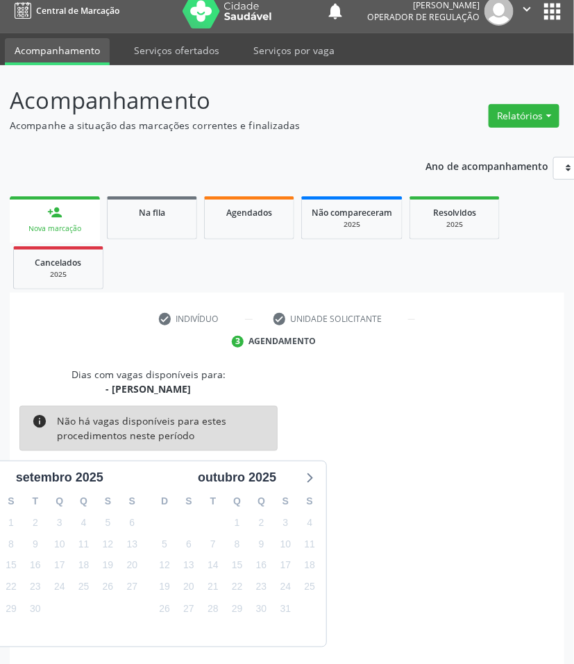
scroll to position [67, 0]
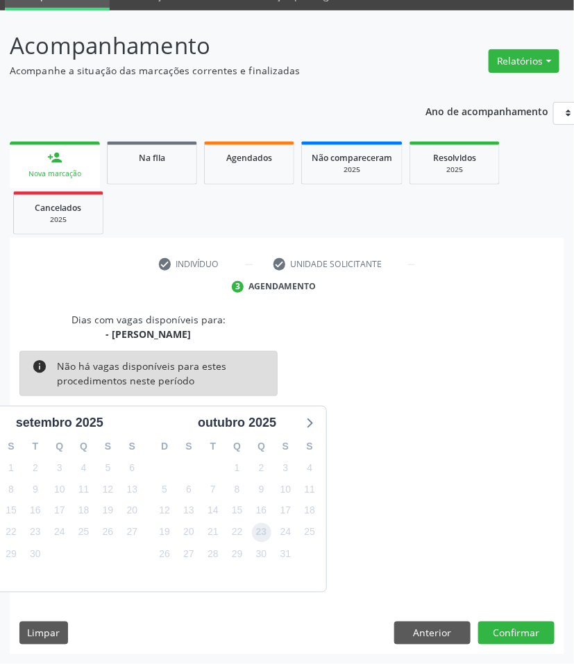
click at [262, 539] on span "23" at bounding box center [261, 532] width 19 height 19
click at [543, 627] on button "Confirmar" at bounding box center [516, 634] width 76 height 24
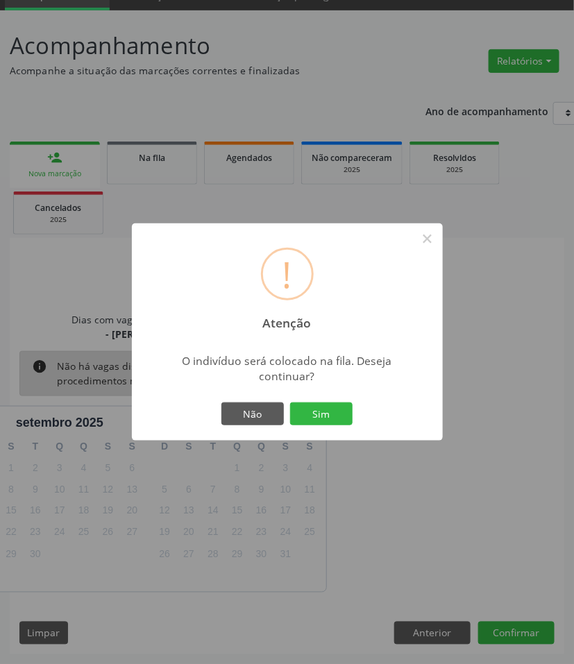
click at [290, 403] on button "Sim" at bounding box center [321, 415] width 62 height 24
